Goal: Find contact information: Find contact information

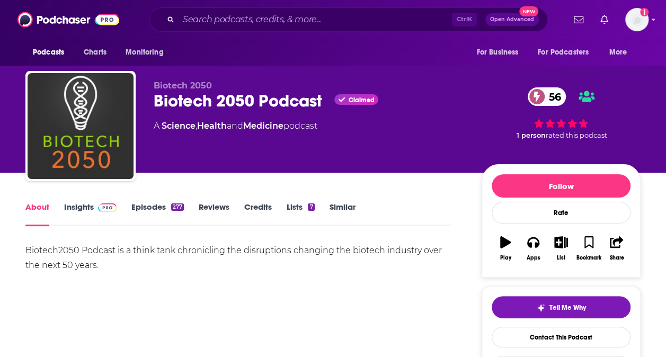
click at [76, 202] on link "Insights" at bounding box center [90, 214] width 52 height 24
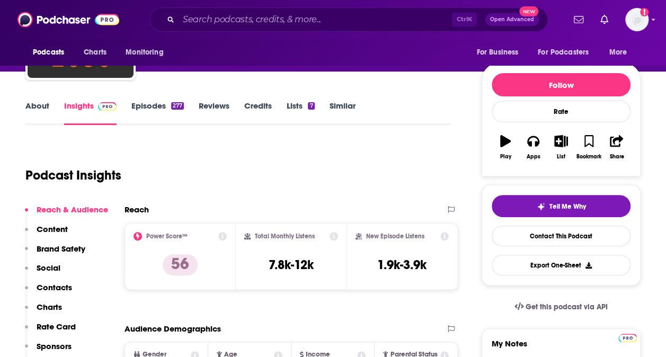
scroll to position [102, 0]
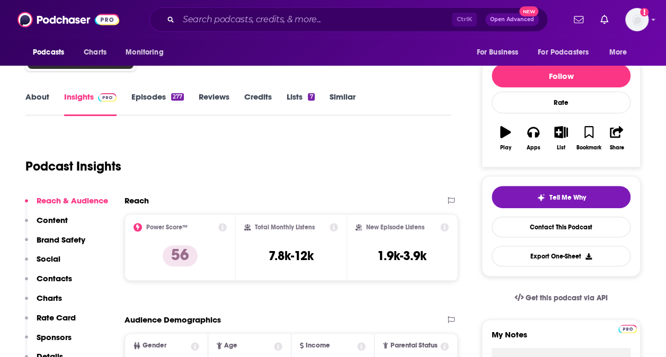
click at [59, 277] on p "Contacts" at bounding box center [54, 278] width 35 height 10
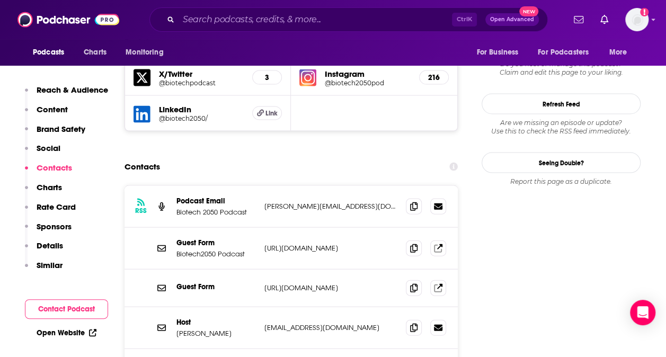
scroll to position [1047, 0]
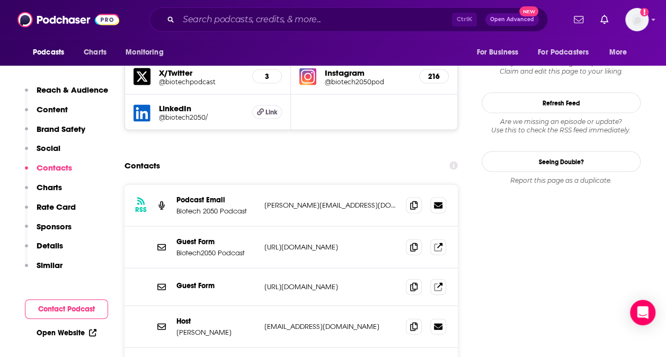
click at [414, 201] on icon at bounding box center [413, 205] width 7 height 8
drag, startPoint x: 240, startPoint y: 320, endPoint x: 172, endPoint y: 327, distance: 69.2
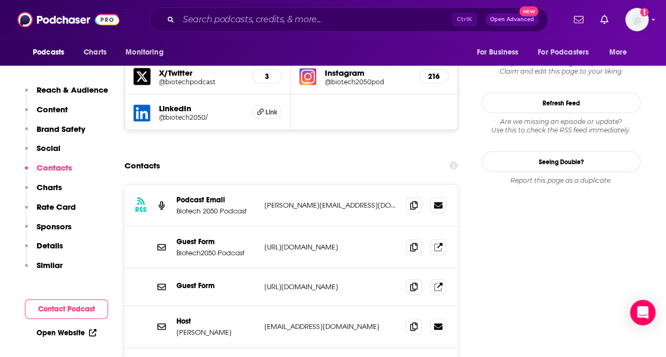
copy p "[PERSON_NAME]"
